Goal: Find contact information: Find contact information

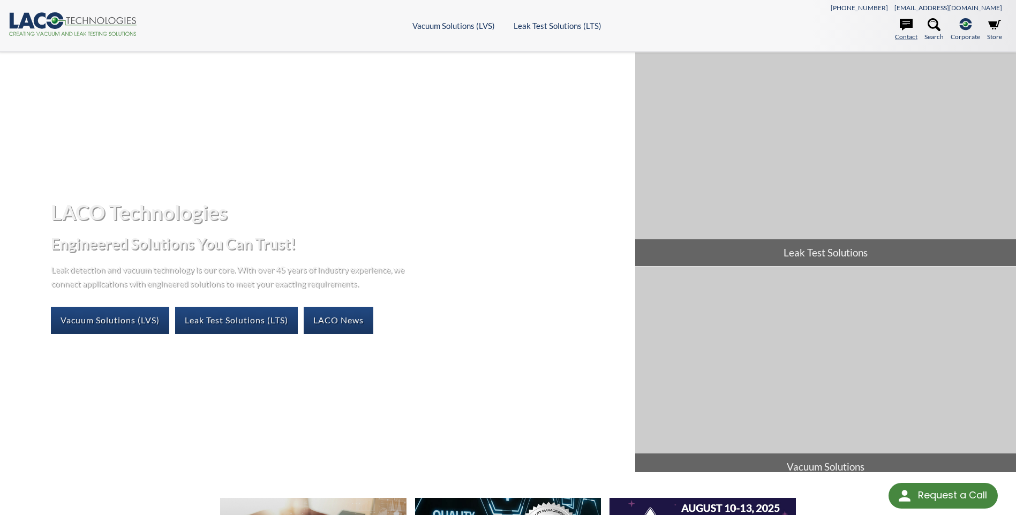
click at [906, 26] on icon at bounding box center [906, 25] width 13 height 12
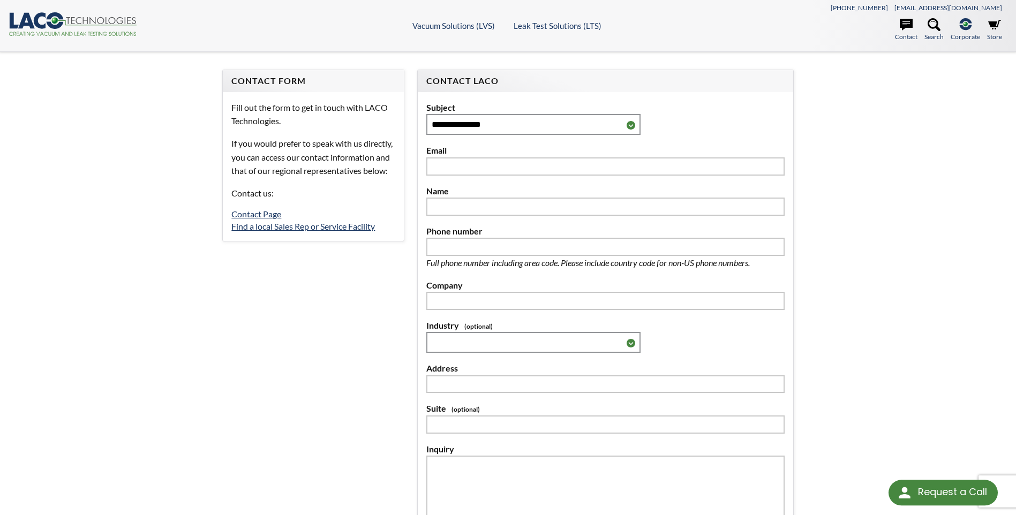
select select "Language Translate Widget"
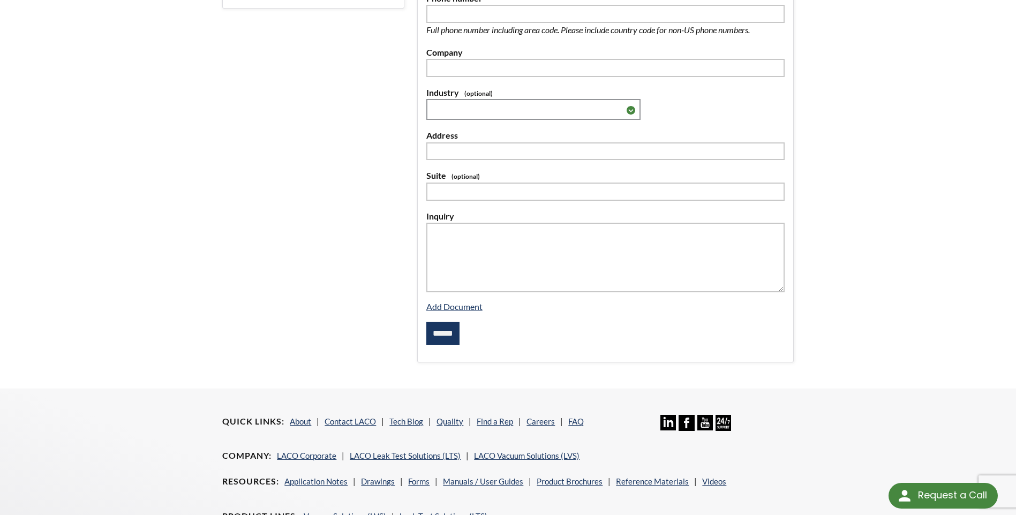
scroll to position [214, 0]
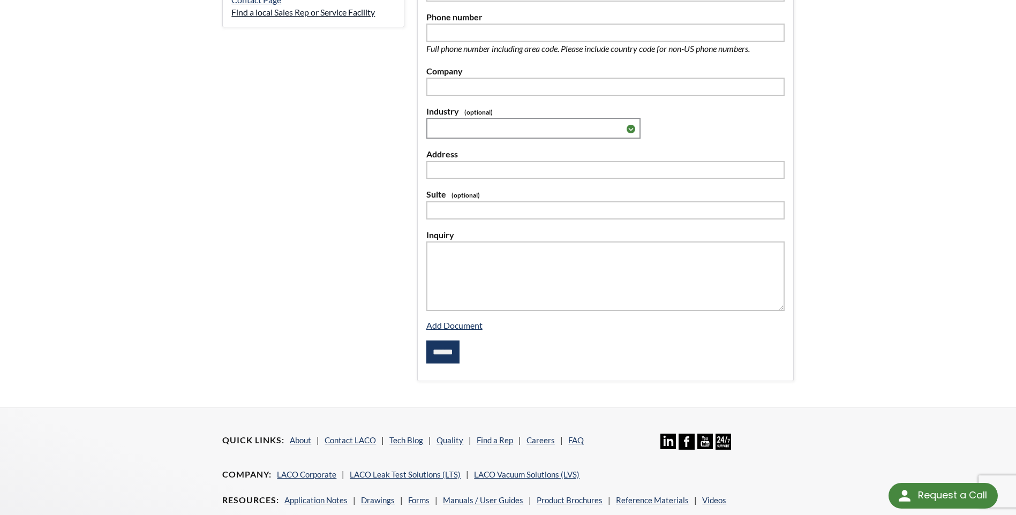
click at [279, 17] on link "Find a local Sales Rep or Service Facility" at bounding box center [303, 12] width 144 height 10
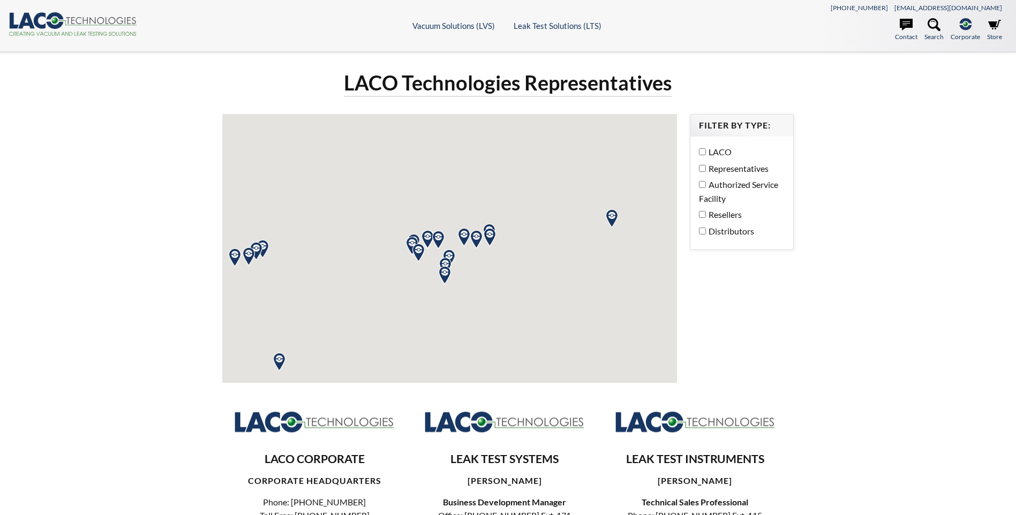
select select "Language Translate Widget"
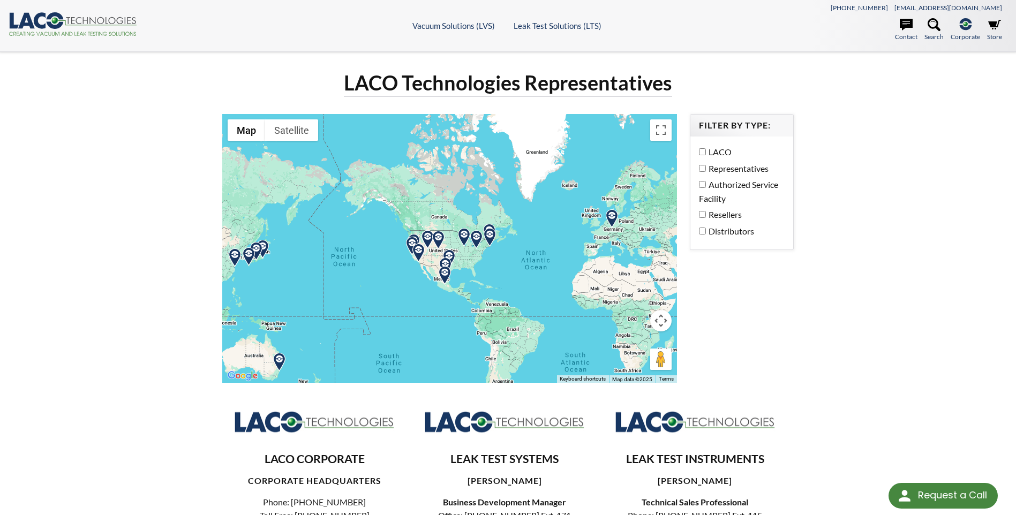
click at [478, 237] on img at bounding box center [476, 239] width 19 height 19
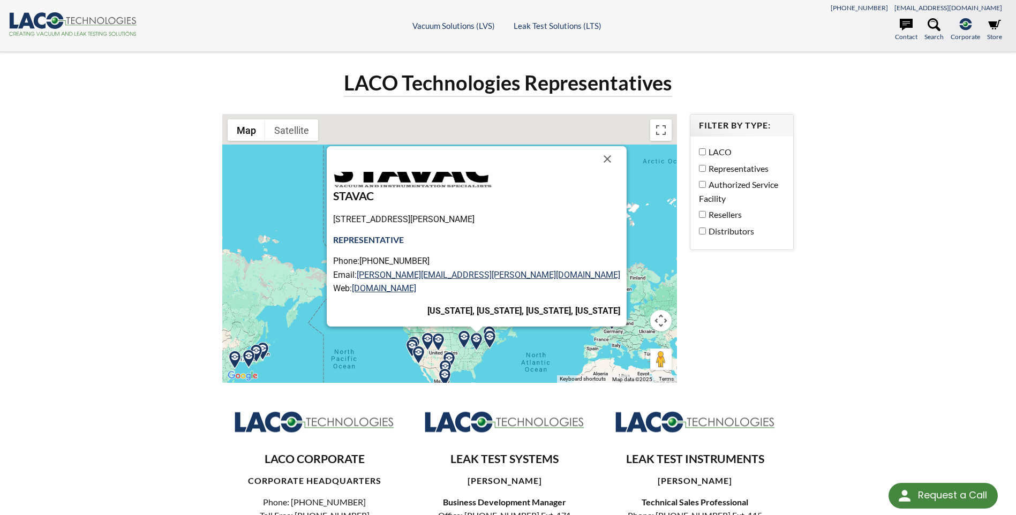
scroll to position [22, 0]
